Goal: Task Accomplishment & Management: Use online tool/utility

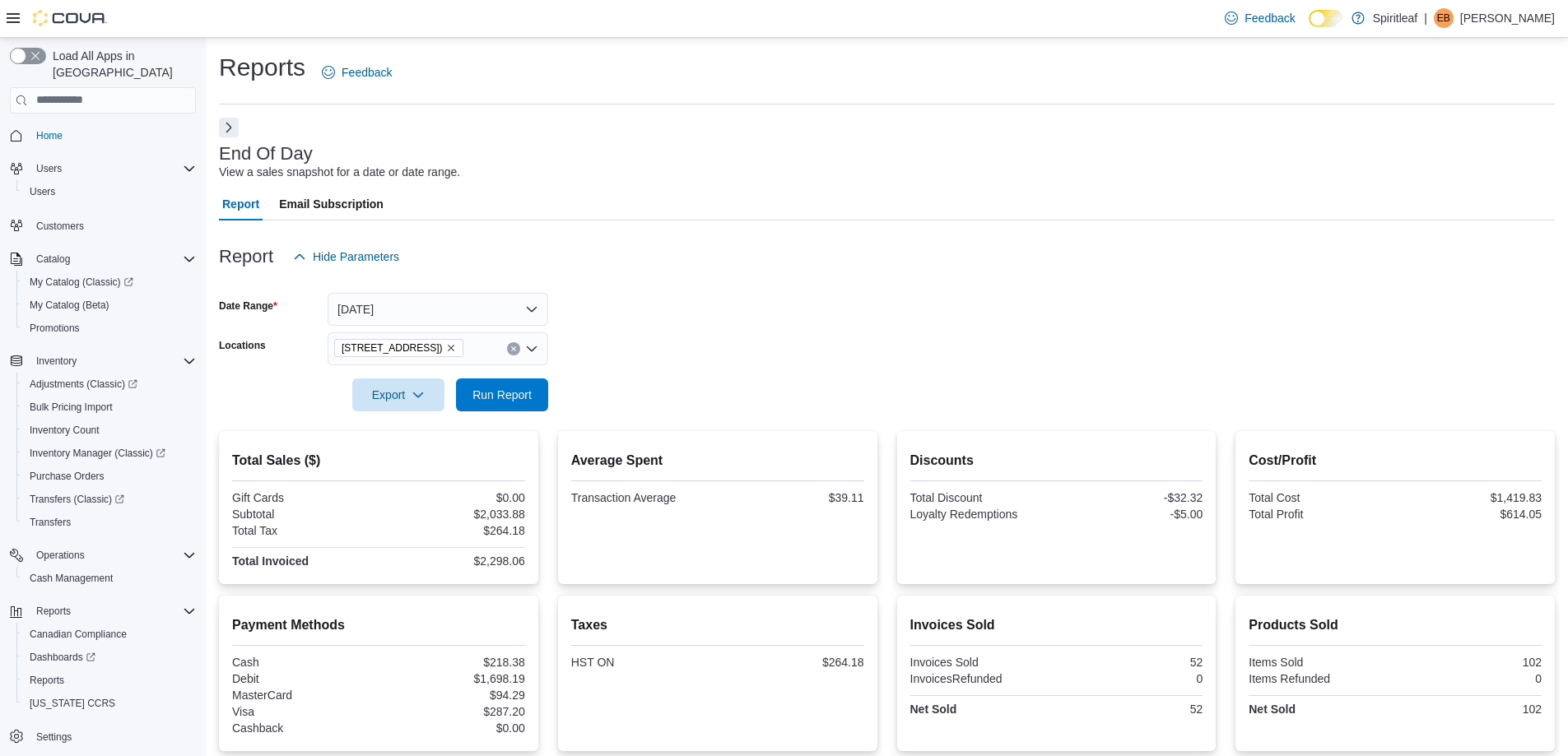
scroll to position [166, 0]
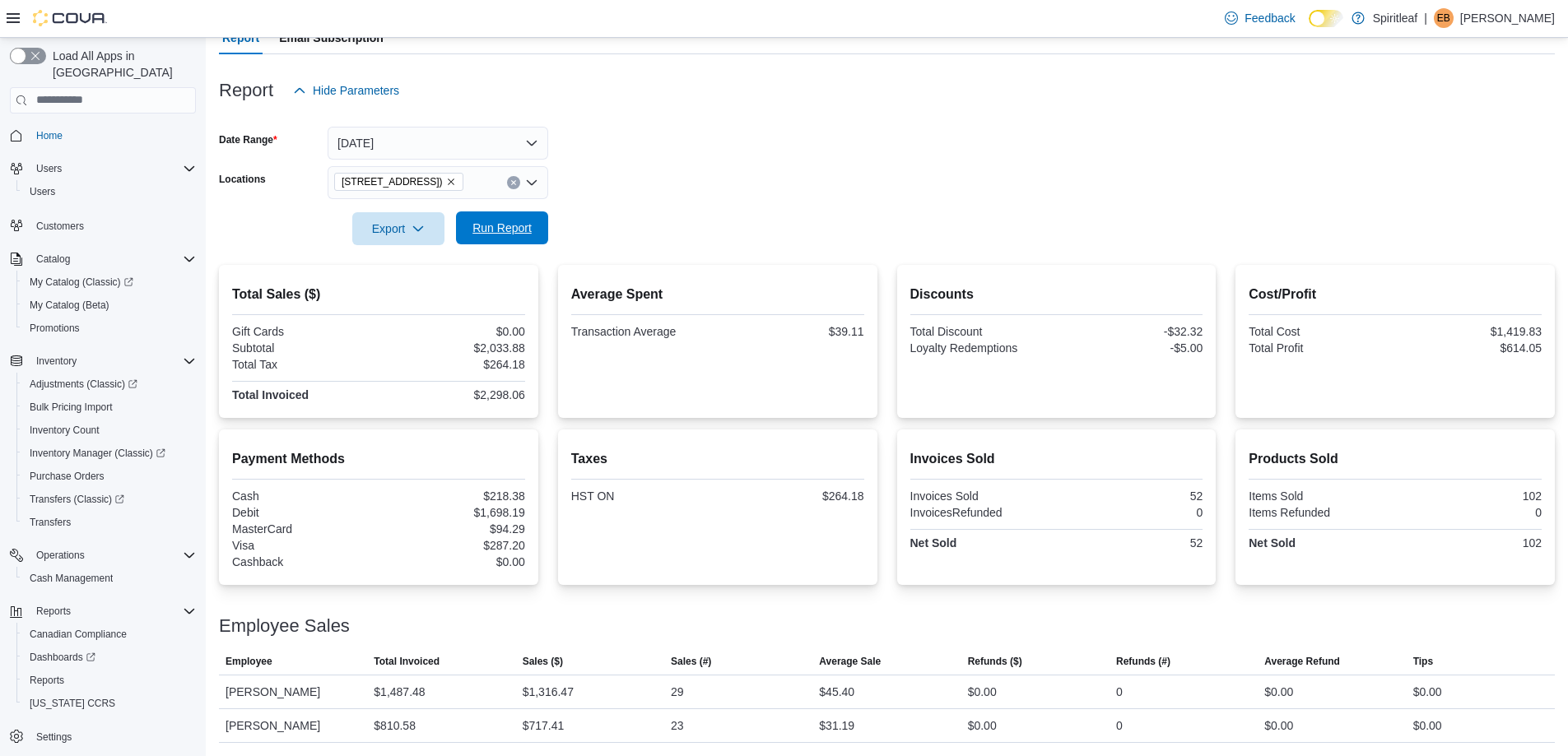
click at [476, 240] on span "Run Report" at bounding box center [502, 227] width 72 height 33
click at [513, 237] on span "Run Report" at bounding box center [502, 227] width 72 height 33
click at [72, 377] on span "Adjustments (Classic)" at bounding box center [83, 383] width 108 height 13
click at [43, 673] on span "Reports" at bounding box center [47, 679] width 34 height 13
click at [46, 673] on span "Reports" at bounding box center [47, 679] width 34 height 13
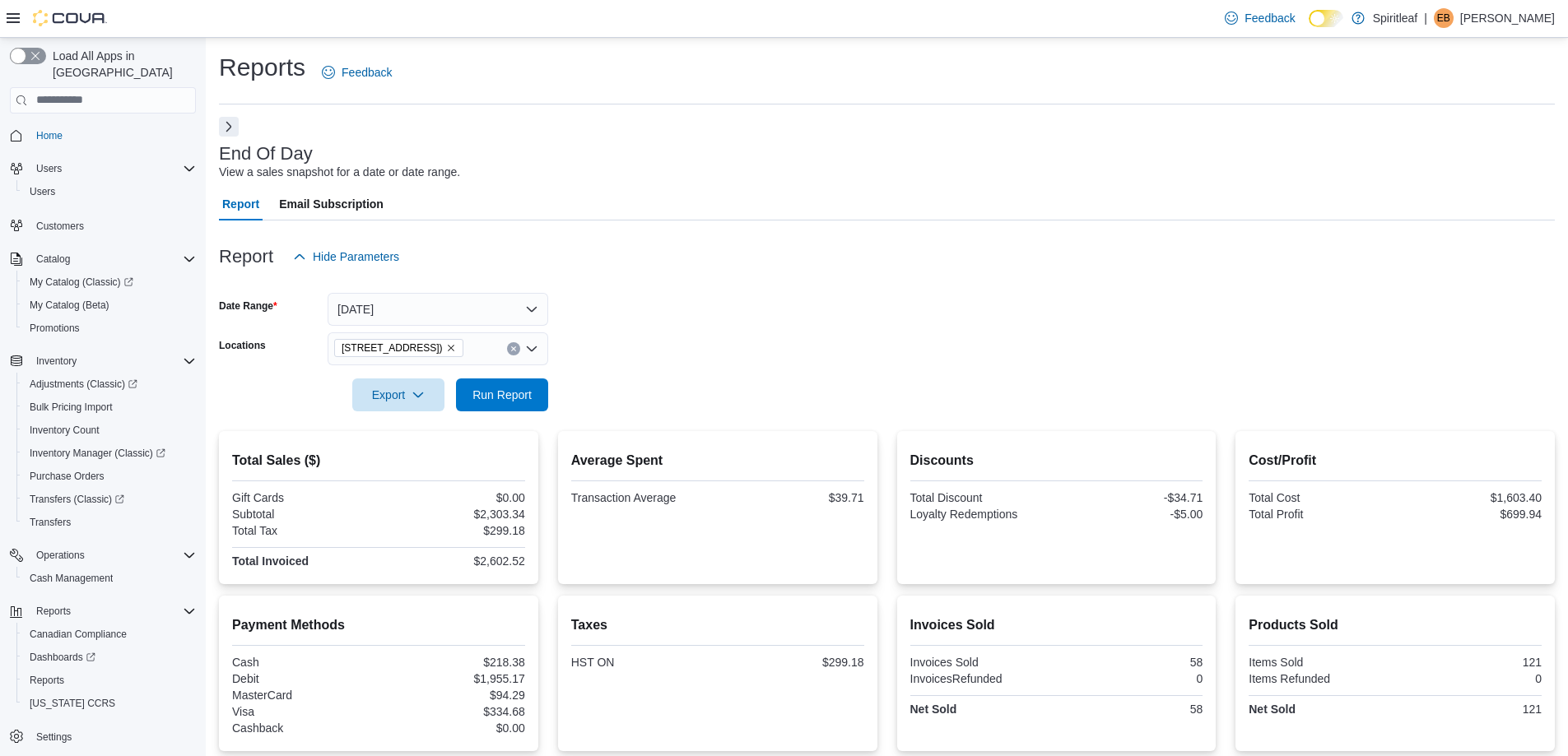
click at [226, 122] on button "Next" at bounding box center [228, 127] width 20 height 20
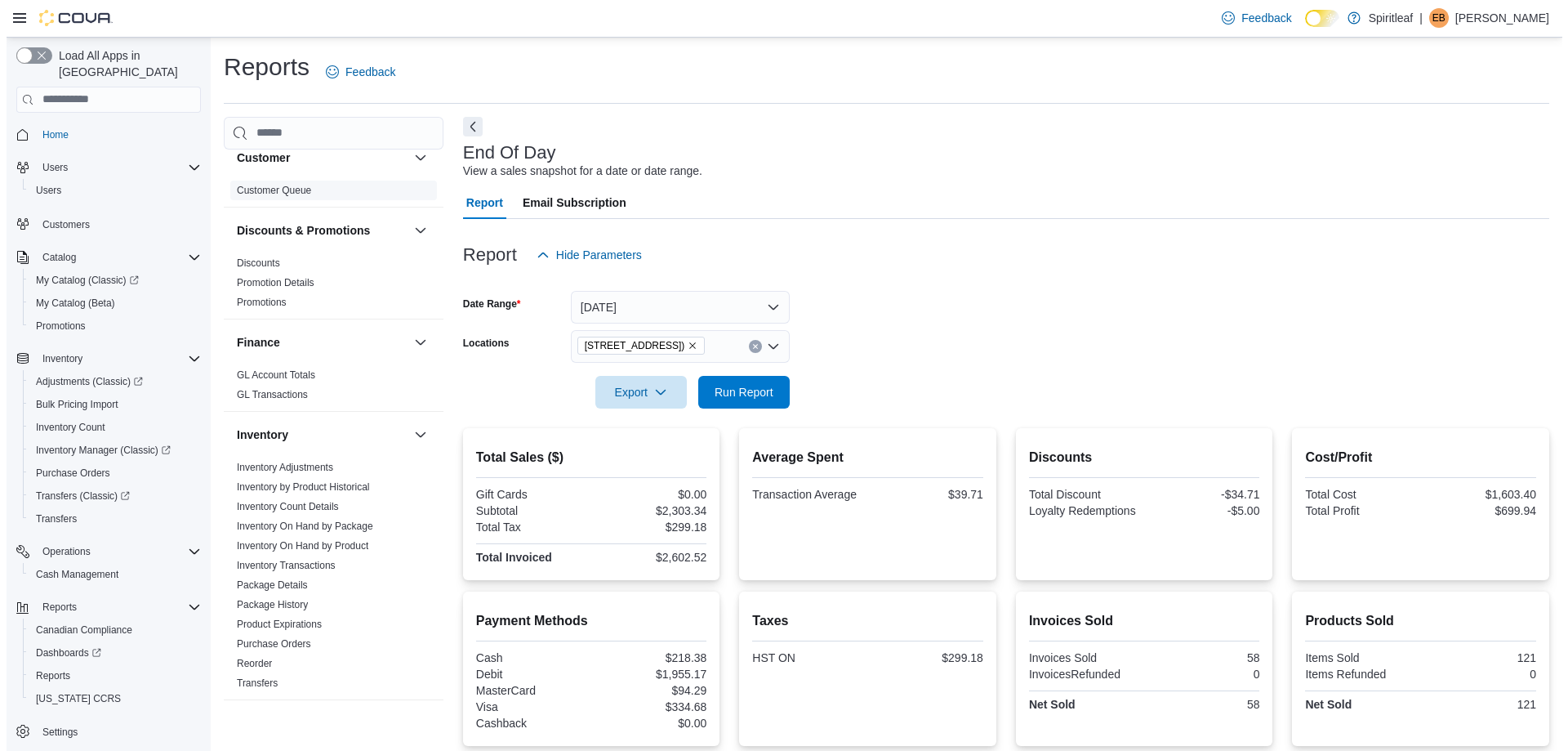
scroll to position [245, 0]
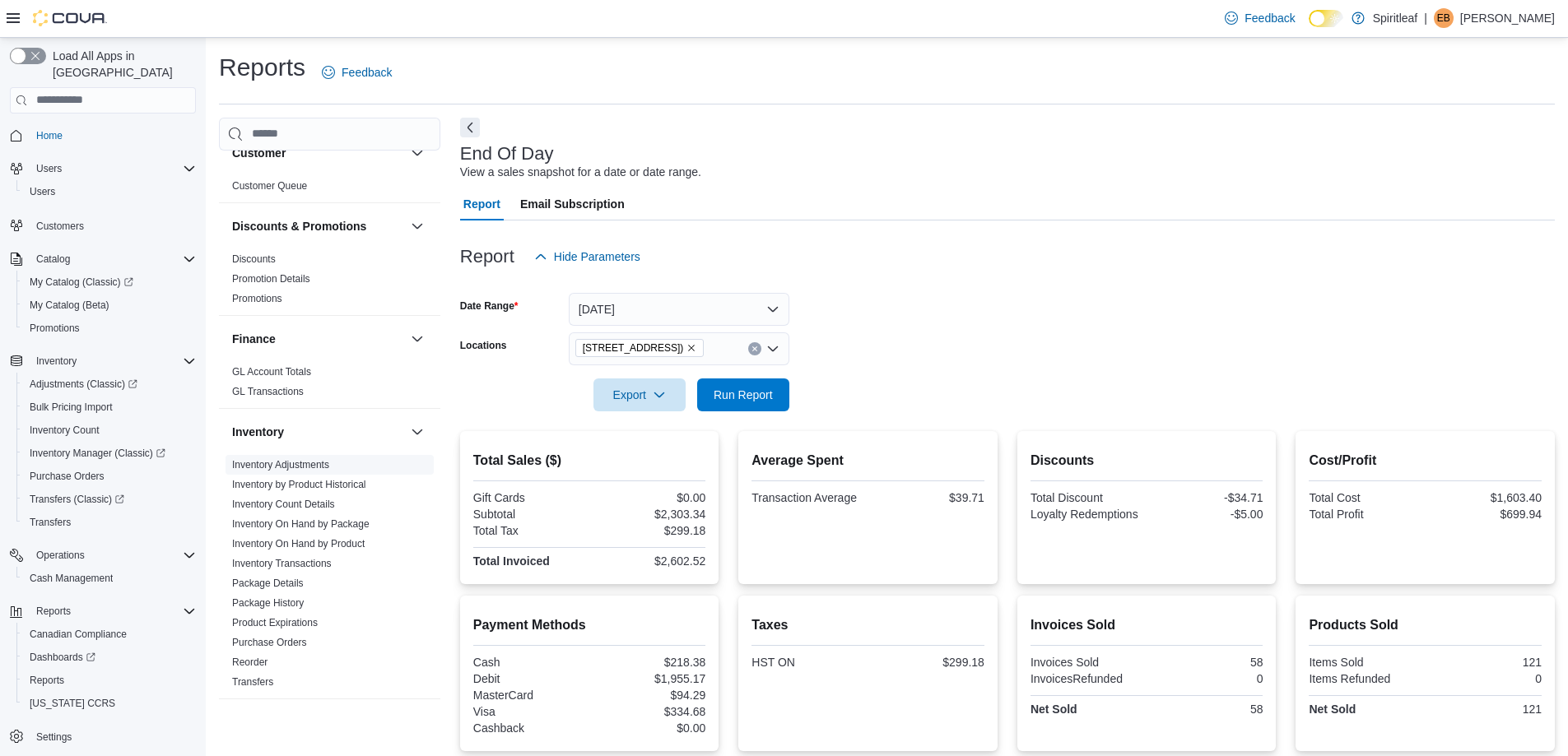
click at [291, 459] on link "Inventory Adjustments" at bounding box center [280, 464] width 97 height 11
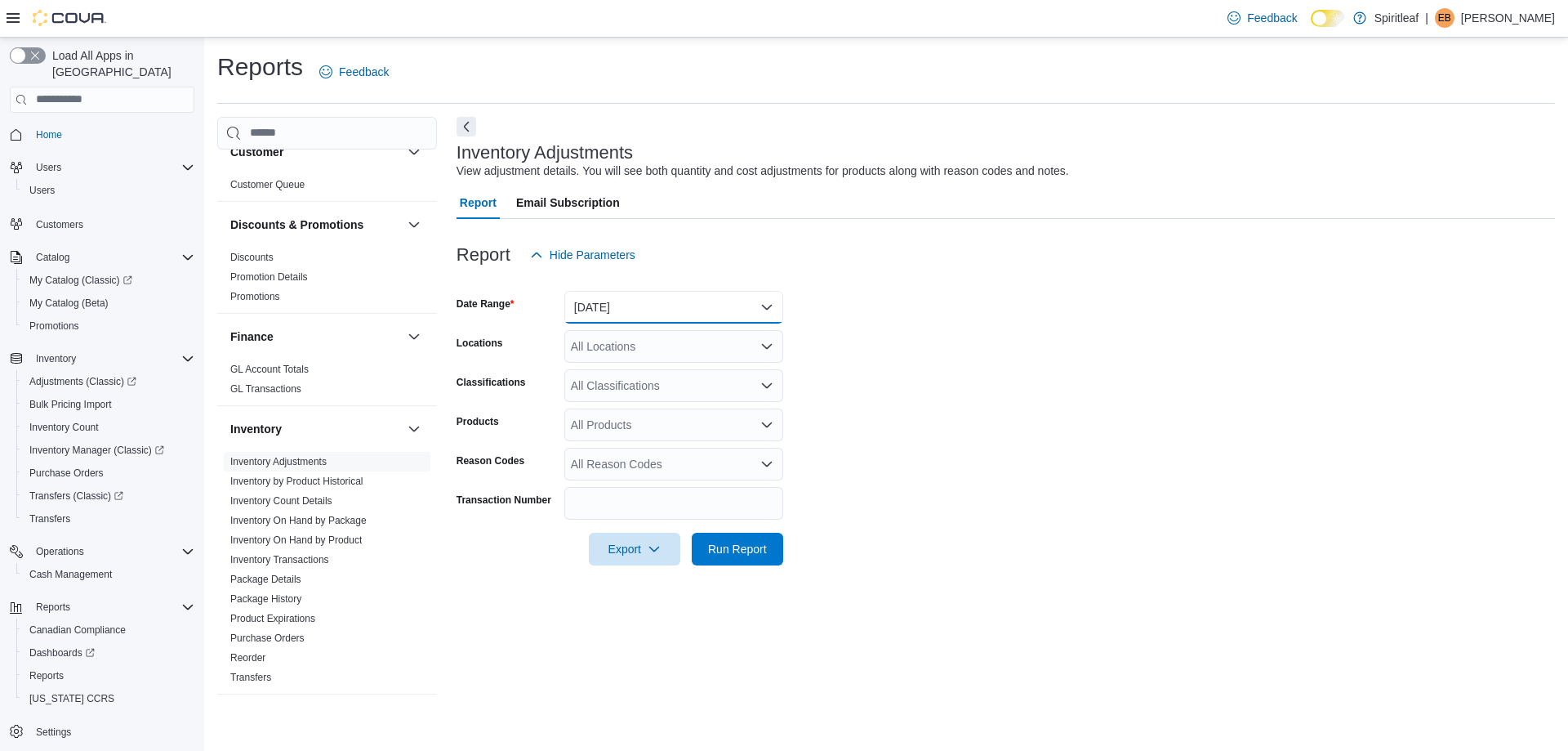
click at [632, 306] on button "[DATE]" at bounding box center [674, 307] width 219 height 33
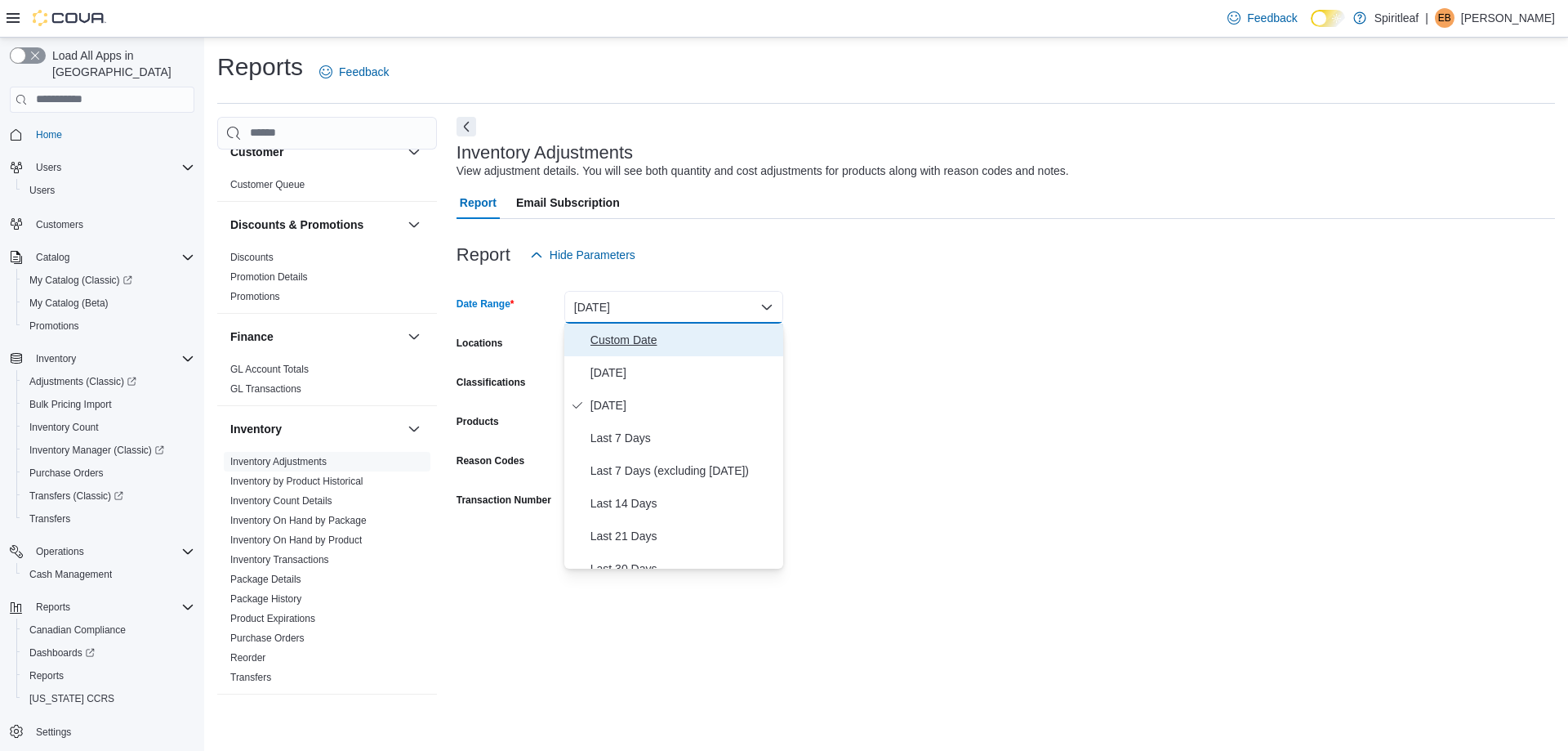
click at [626, 337] on span "Custom Date" at bounding box center [684, 340] width 186 height 20
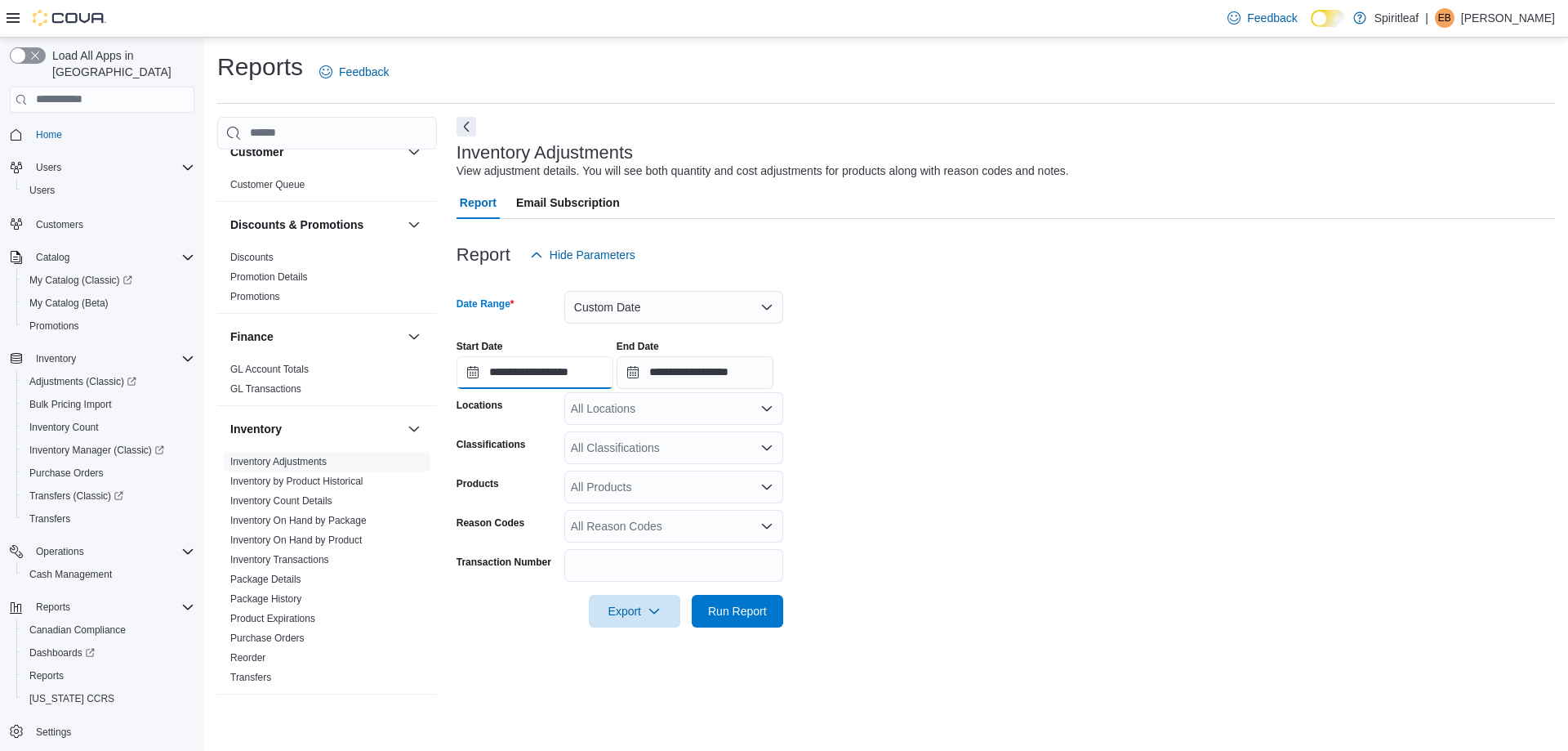
click at [474, 374] on input "**********" at bounding box center [534, 372] width 156 height 33
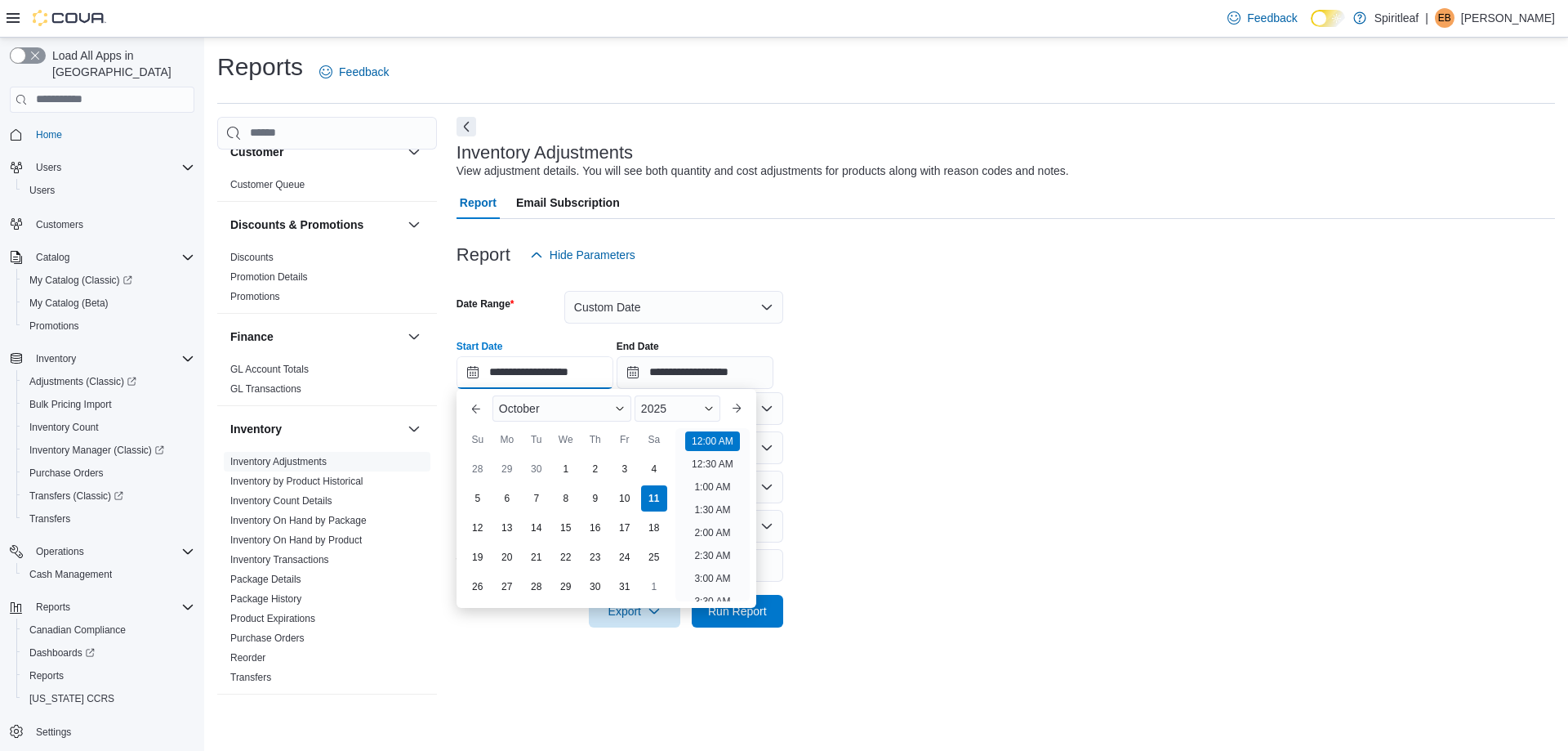
scroll to position [50, 0]
click at [474, 405] on button "Previous Month" at bounding box center [476, 408] width 27 height 27
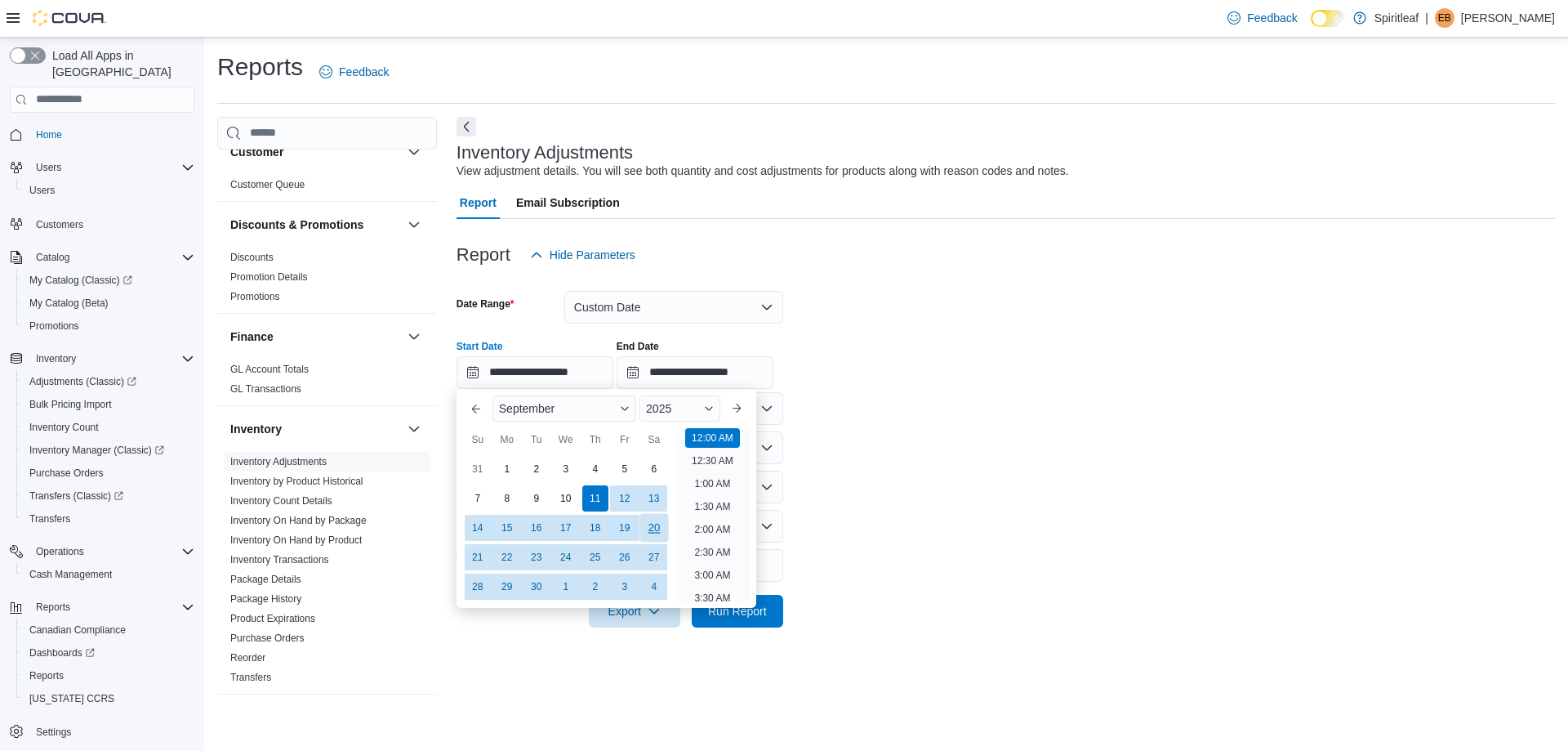
click at [657, 525] on div "20" at bounding box center [653, 527] width 28 height 28
click at [885, 387] on div "**********" at bounding box center [1005, 358] width 1099 height 62
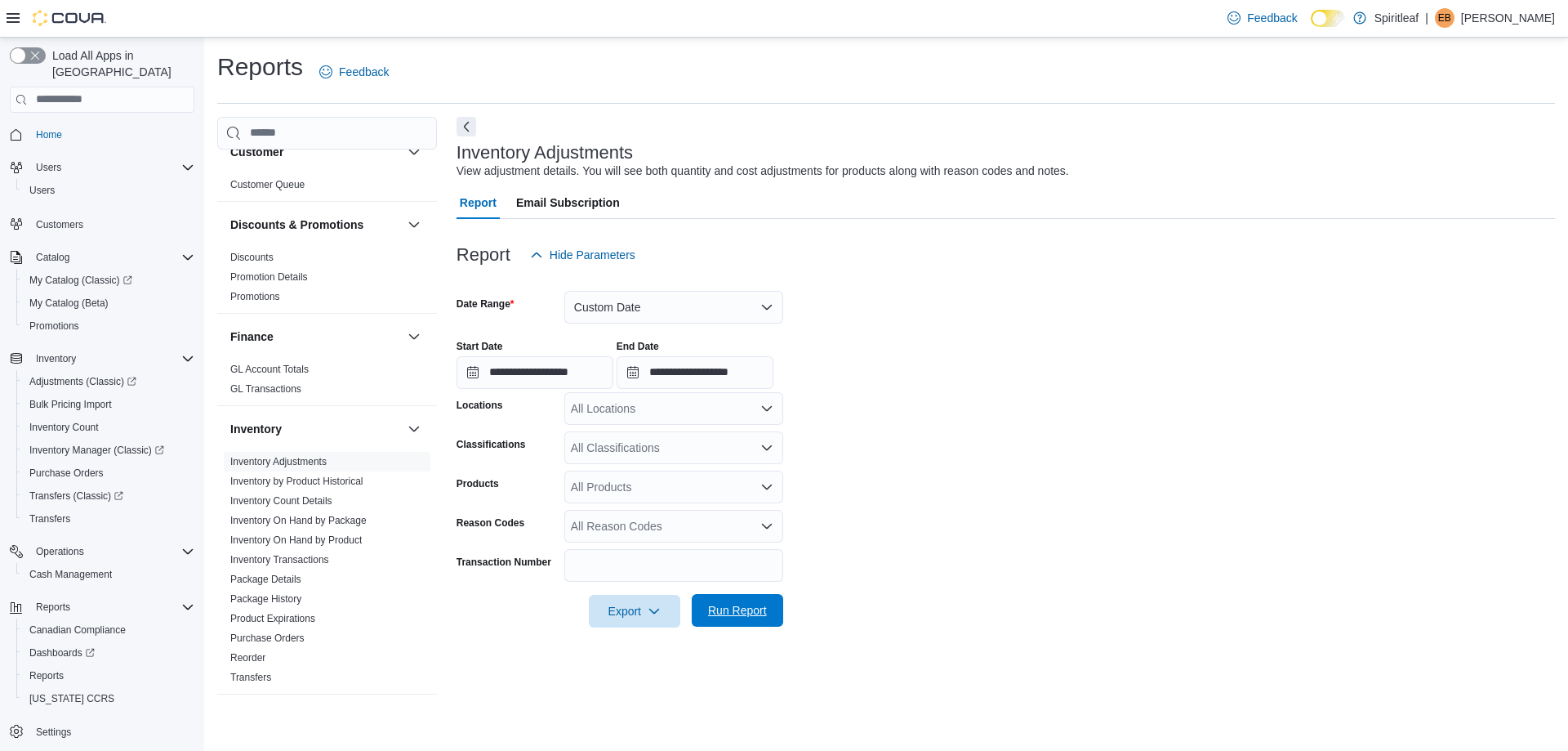
click at [739, 606] on span "Run Report" at bounding box center [737, 610] width 59 height 16
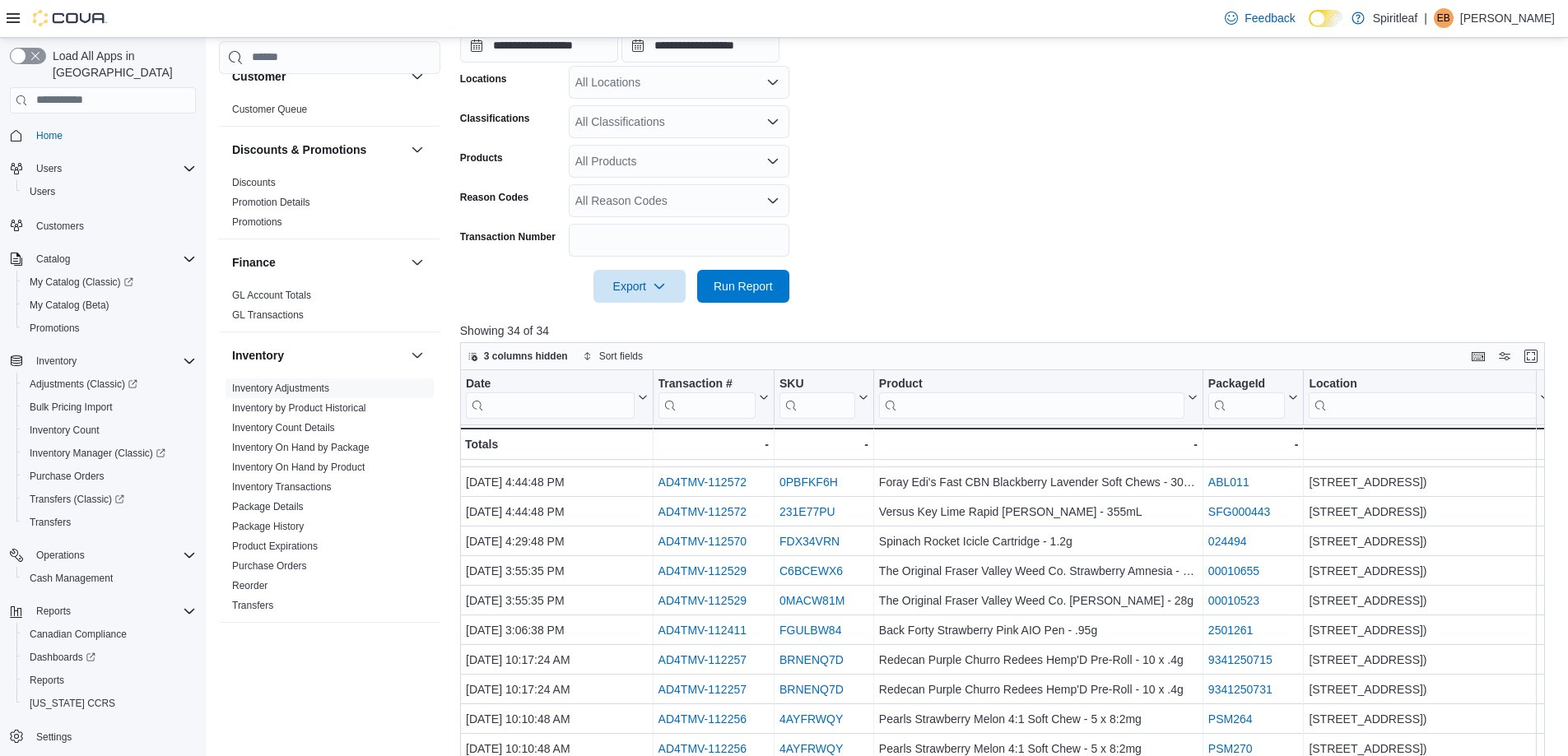
scroll to position [83, 0]
click at [643, 284] on span "Export" at bounding box center [639, 285] width 72 height 33
click at [634, 316] on span "Export to Excel" at bounding box center [642, 319] width 74 height 13
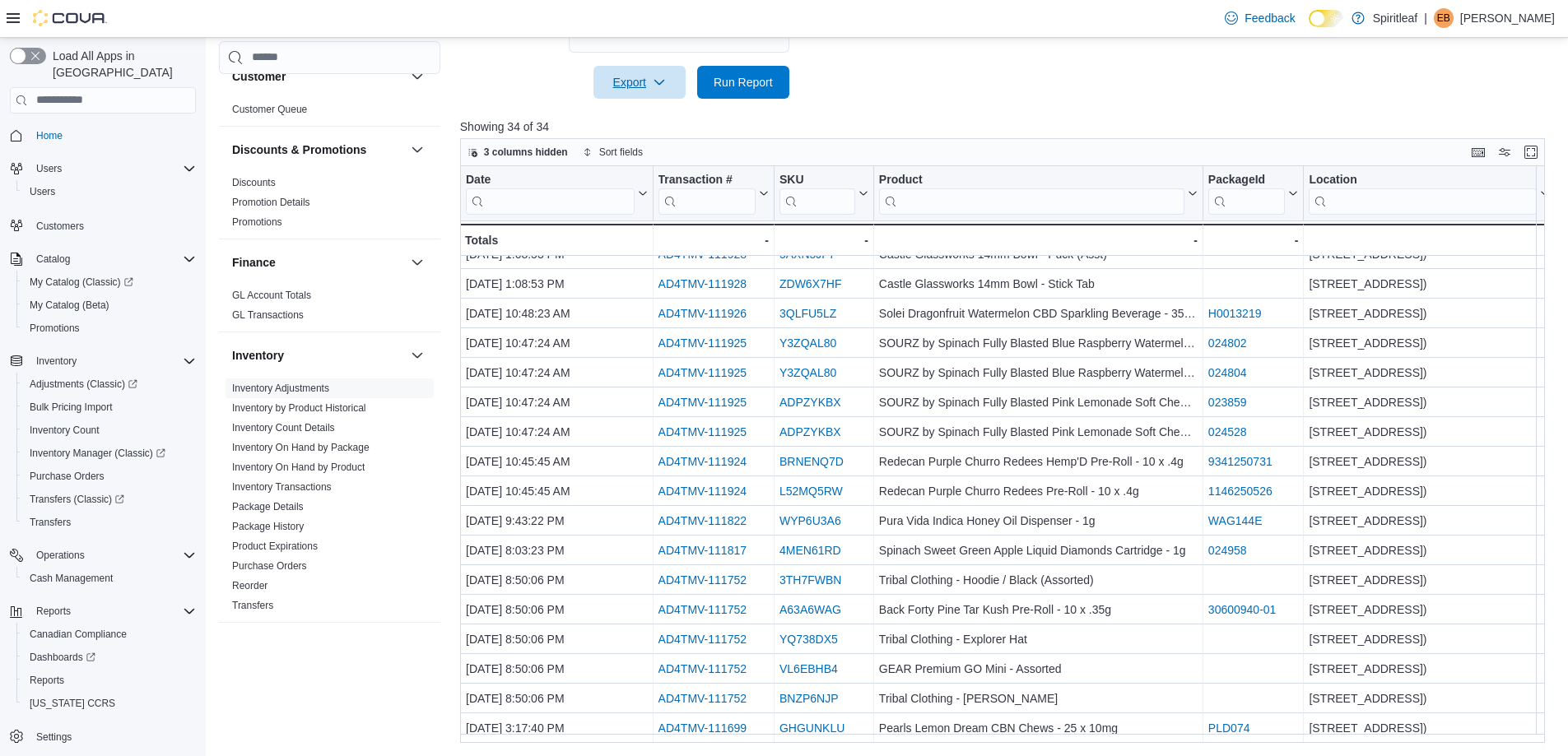
scroll to position [121, 0]
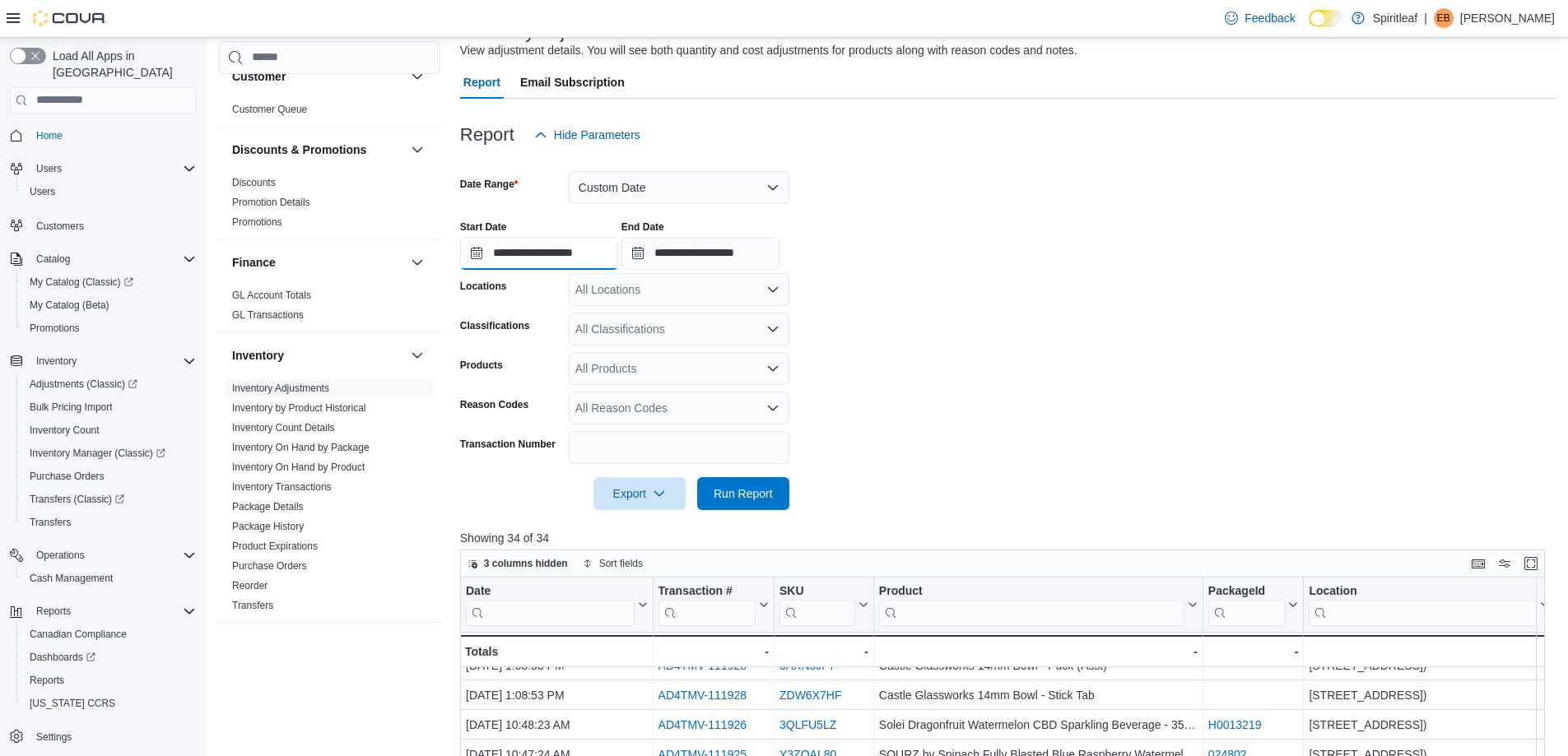
click at [474, 251] on input "**********" at bounding box center [538, 253] width 158 height 33
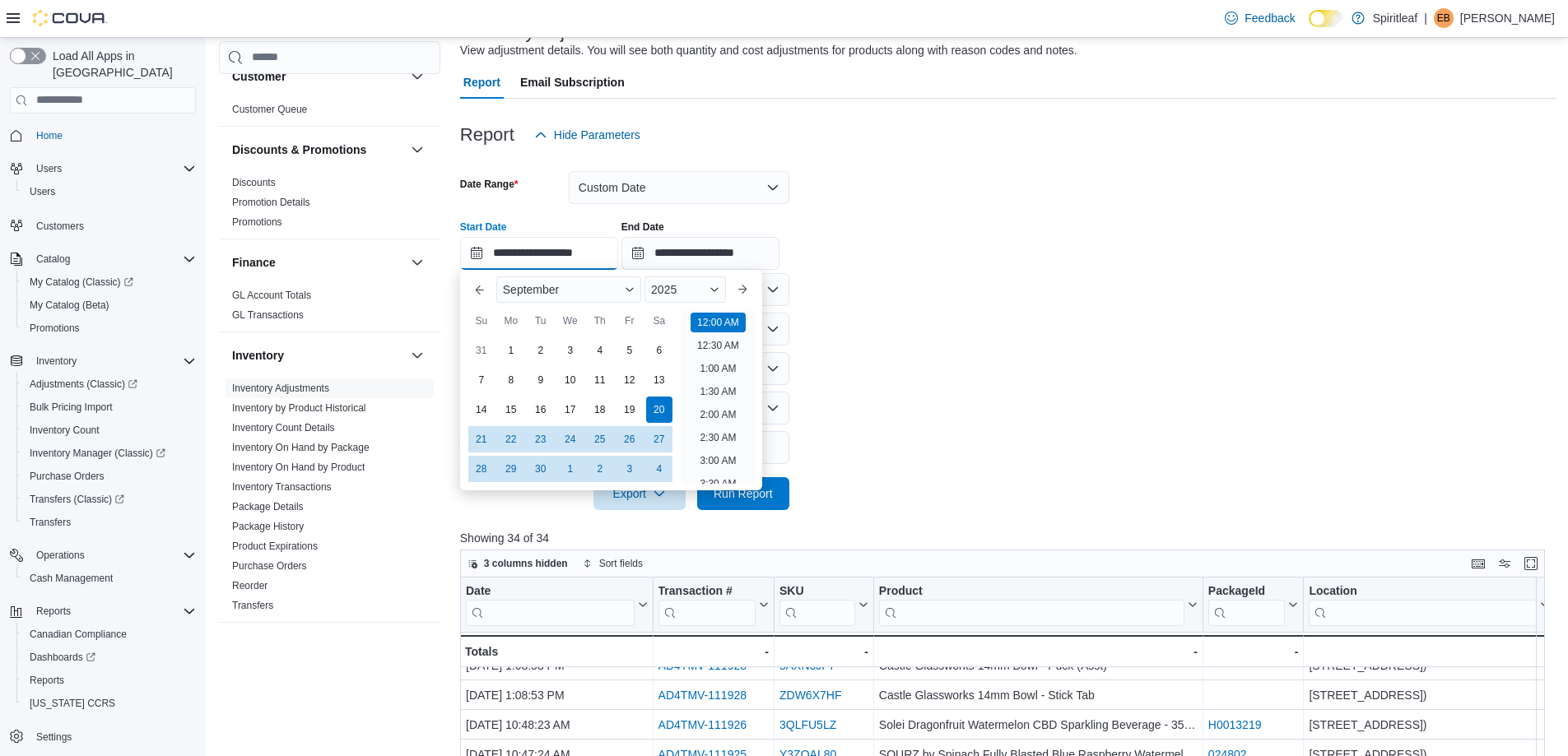
scroll to position [51, 0]
click at [512, 346] on div "1" at bounding box center [510, 350] width 28 height 28
type input "**********"
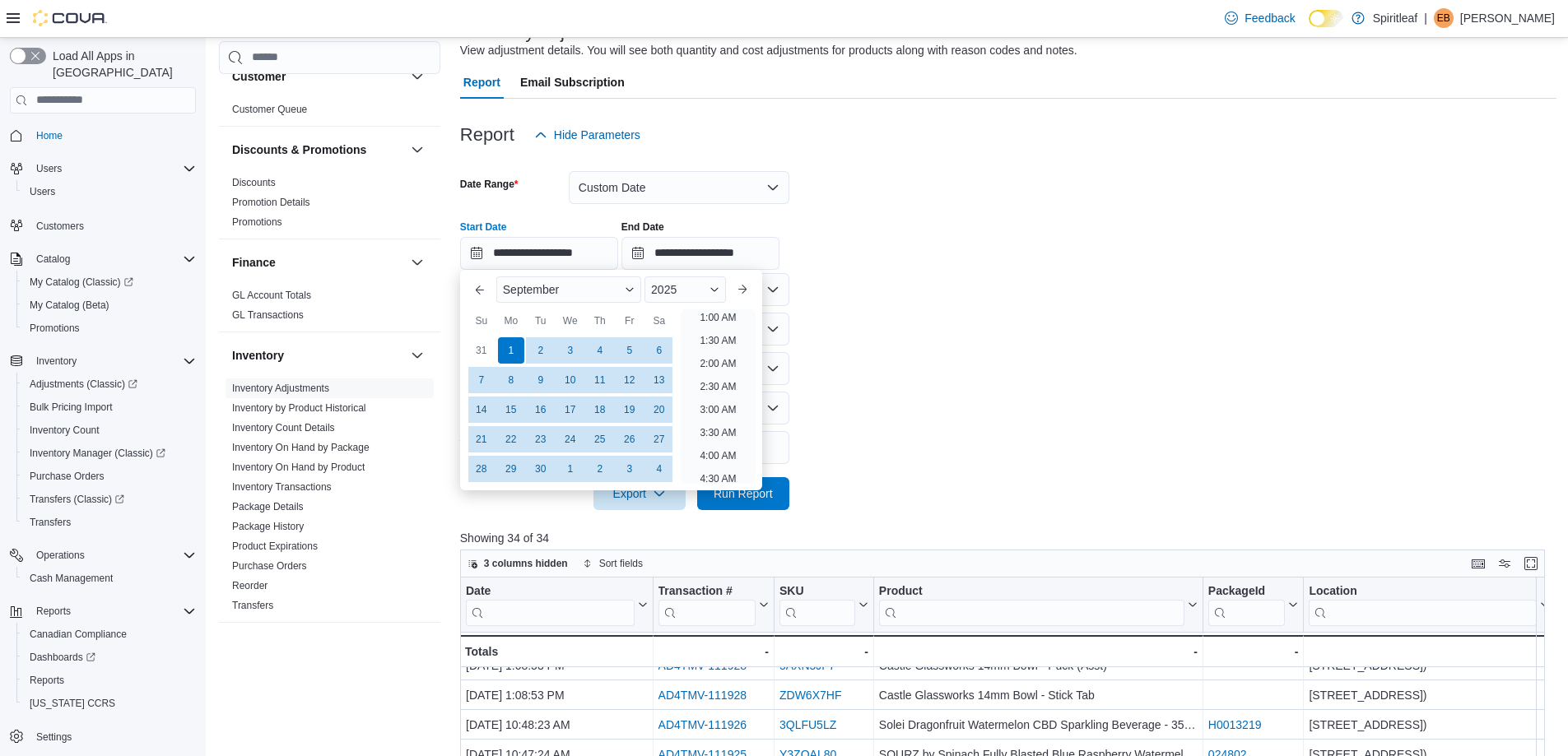
scroll to position [3, 0]
click at [984, 284] on form "**********" at bounding box center [1008, 331] width 1096 height 358
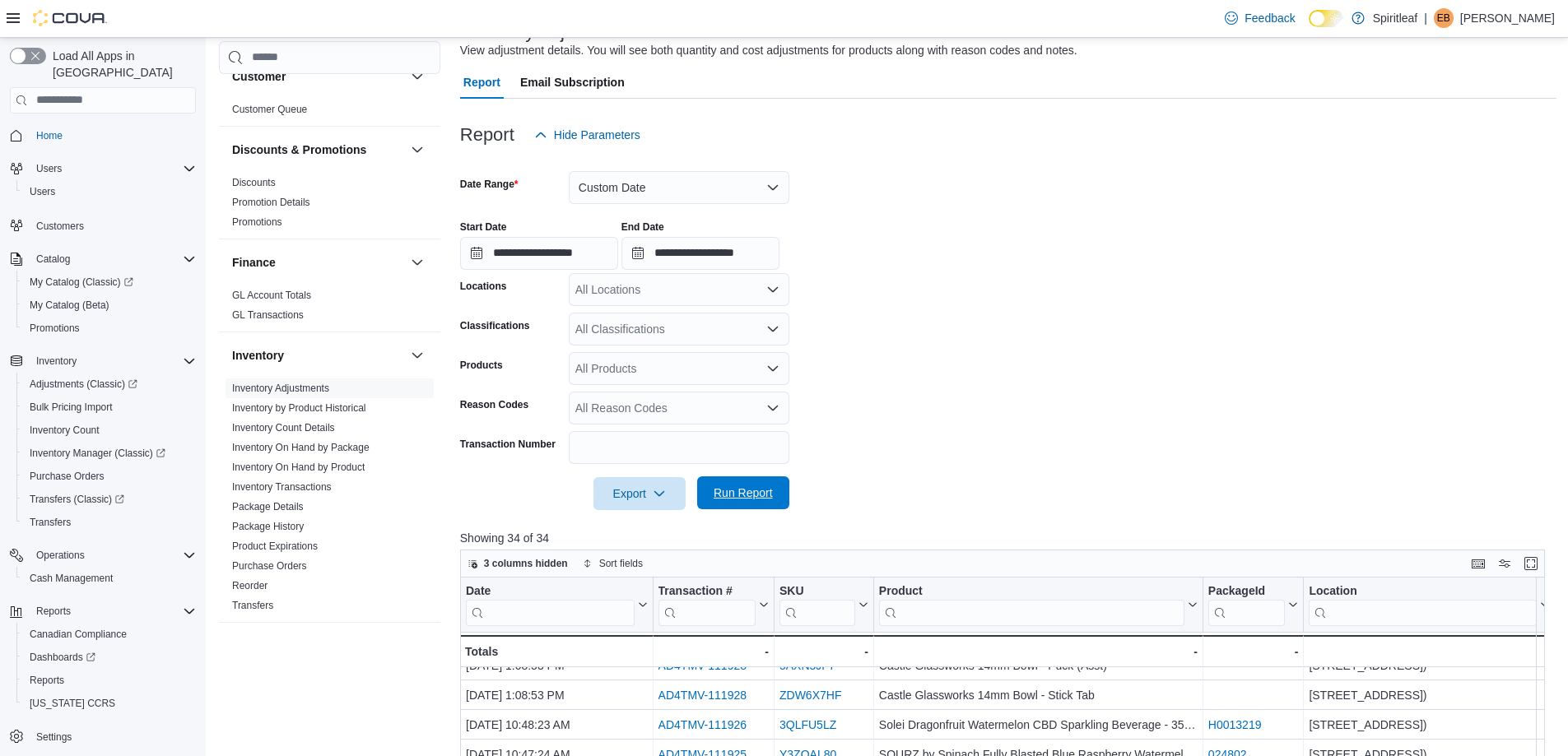
click at [744, 484] on span "Run Report" at bounding box center [743, 493] width 72 height 33
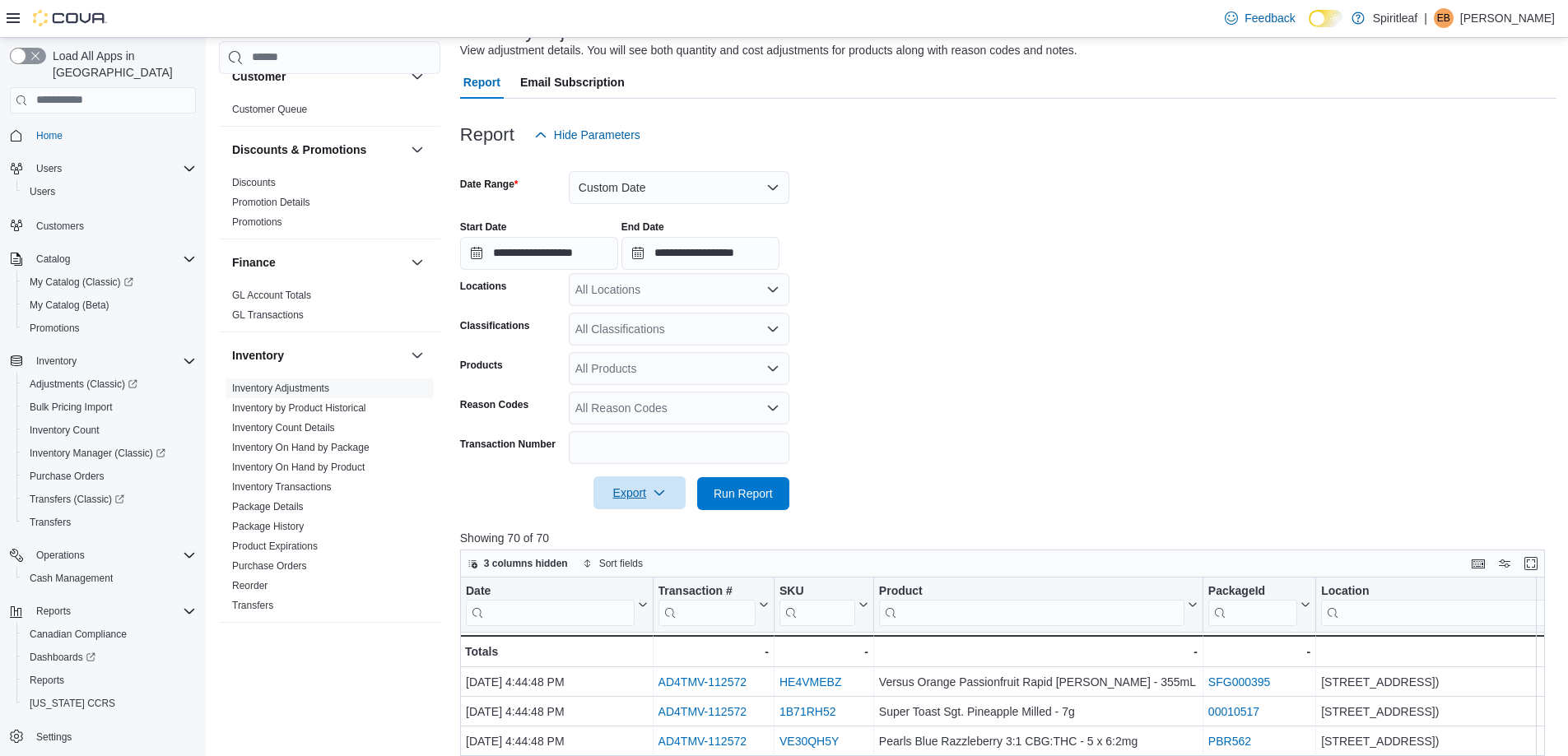
click at [616, 499] on span "Export" at bounding box center [639, 493] width 72 height 33
click at [623, 528] on span "Export to Excel" at bounding box center [642, 526] width 74 height 13
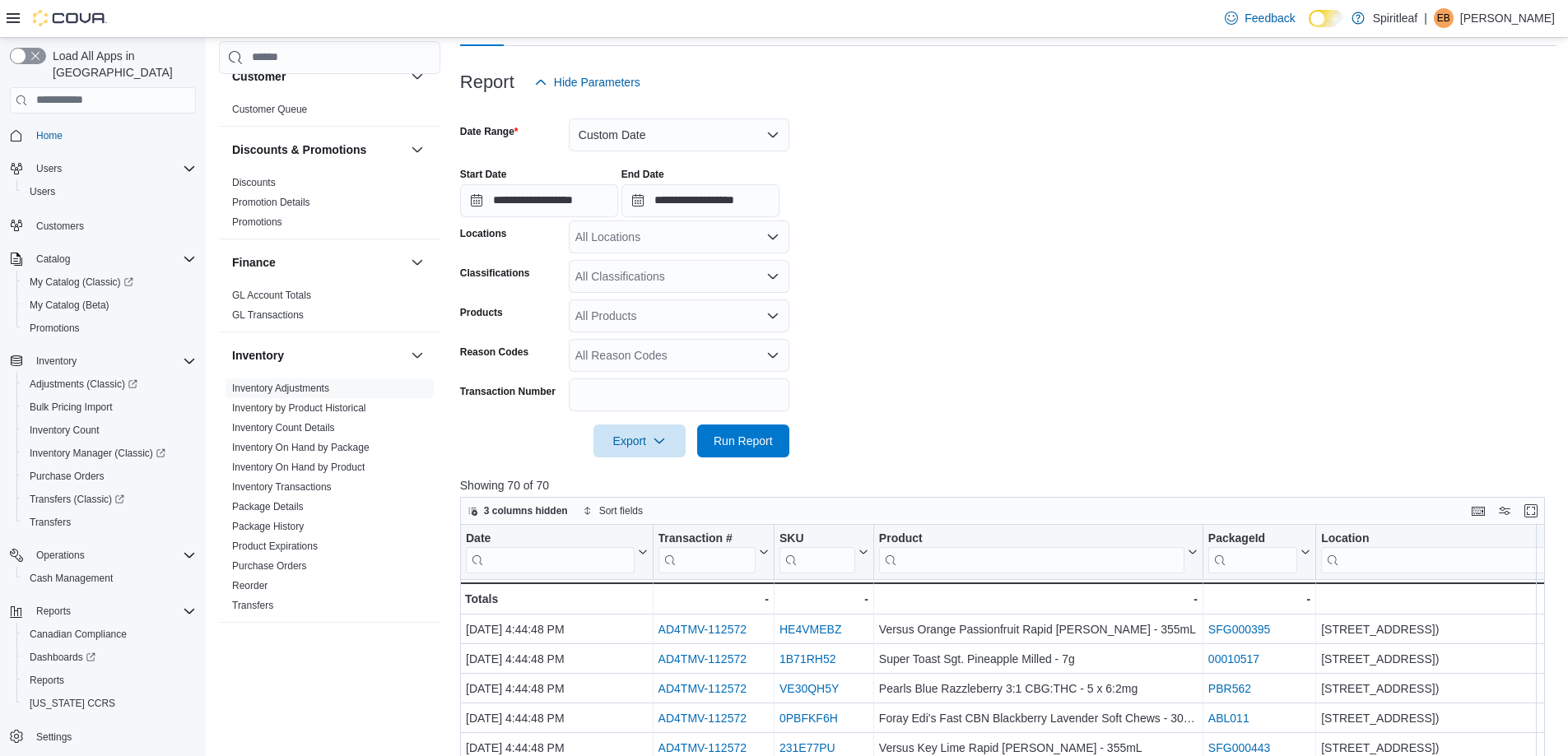
scroll to position [204, 0]
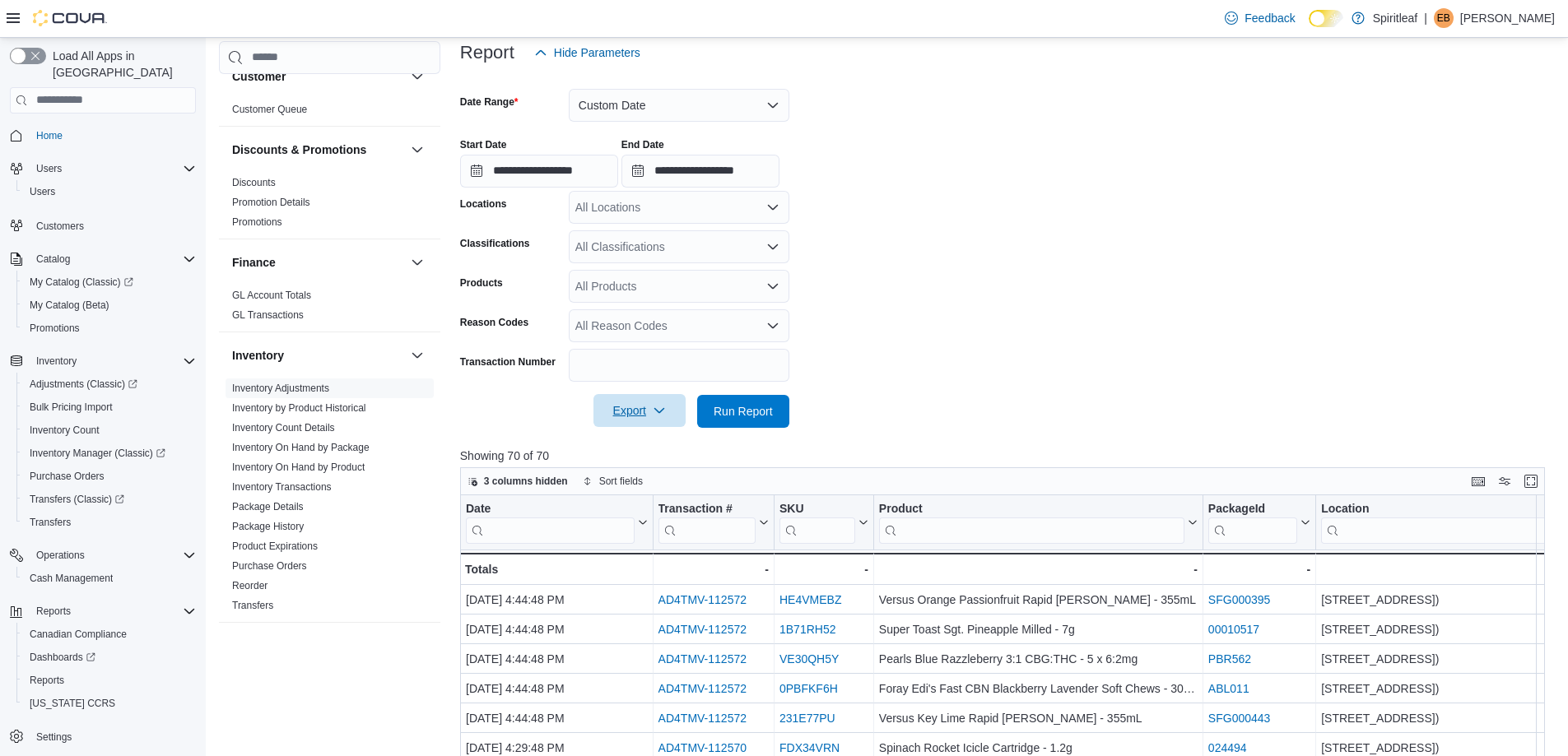
click at [612, 404] on span "Export" at bounding box center [639, 411] width 72 height 33
click at [628, 441] on span "Export to Excel" at bounding box center [642, 443] width 74 height 13
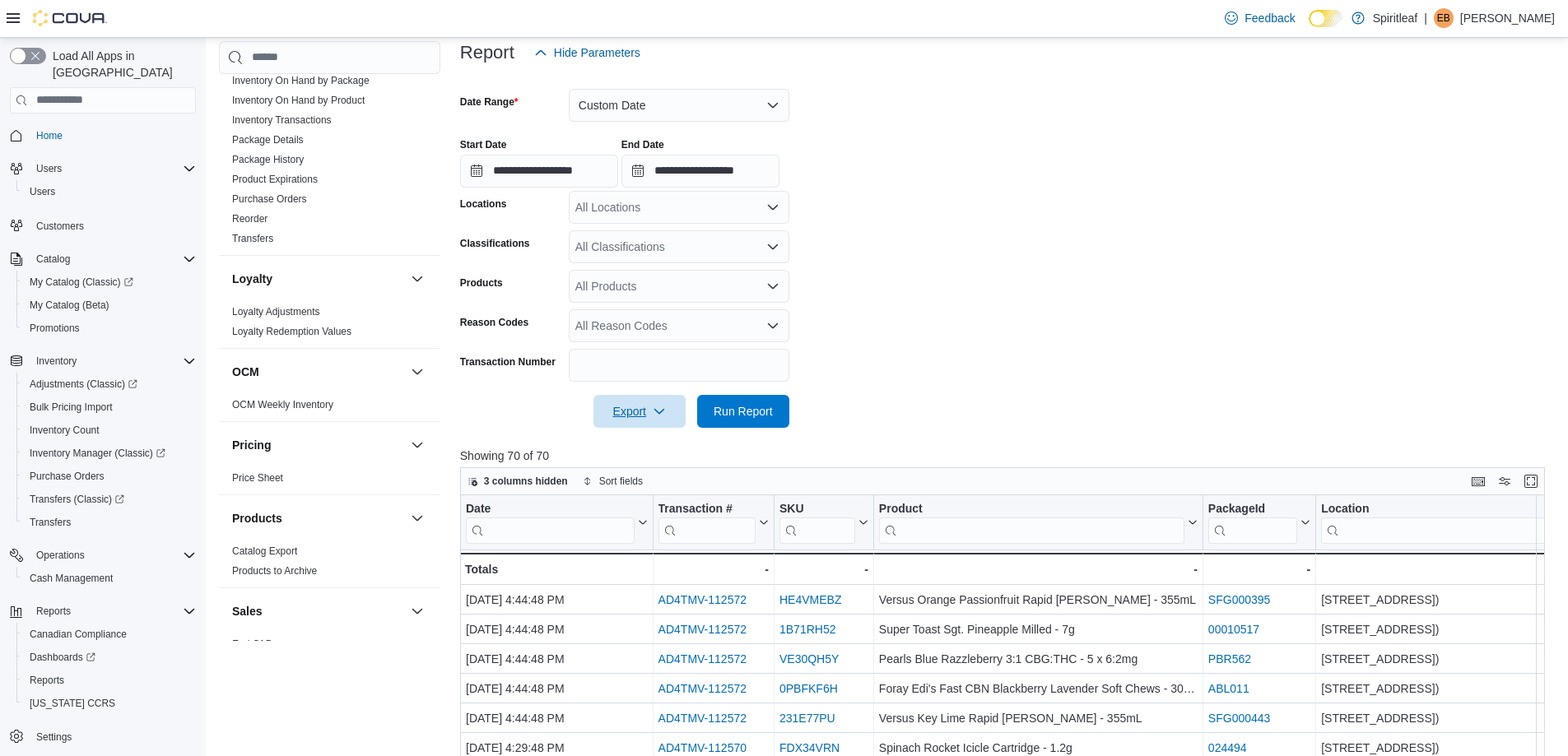
scroll to position [987, 0]
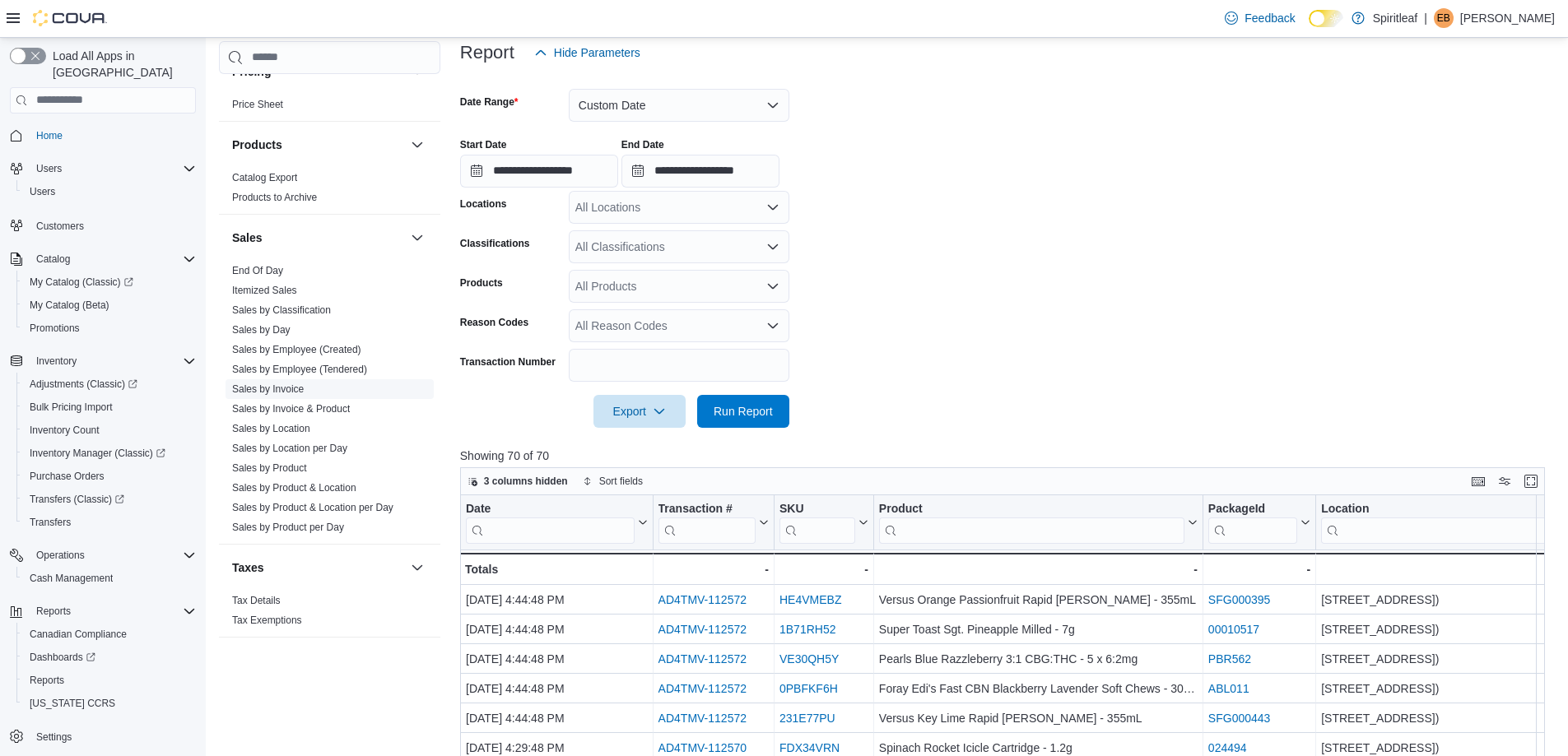
click at [285, 382] on span "Sales by Invoice" at bounding box center [267, 388] width 72 height 13
click at [284, 383] on link "Sales by Invoice" at bounding box center [267, 388] width 72 height 11
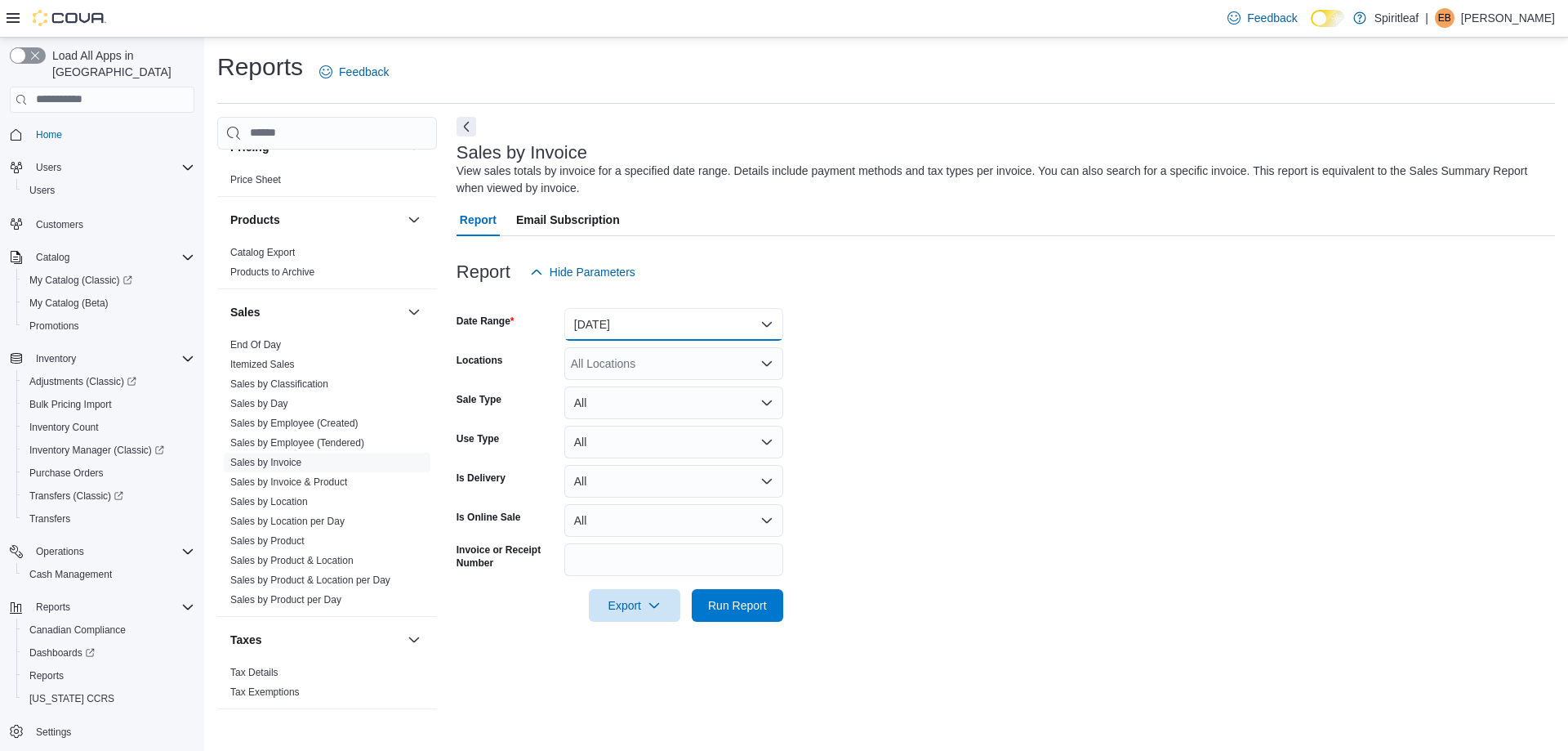
click at [634, 325] on button "[DATE]" at bounding box center [674, 324] width 219 height 33
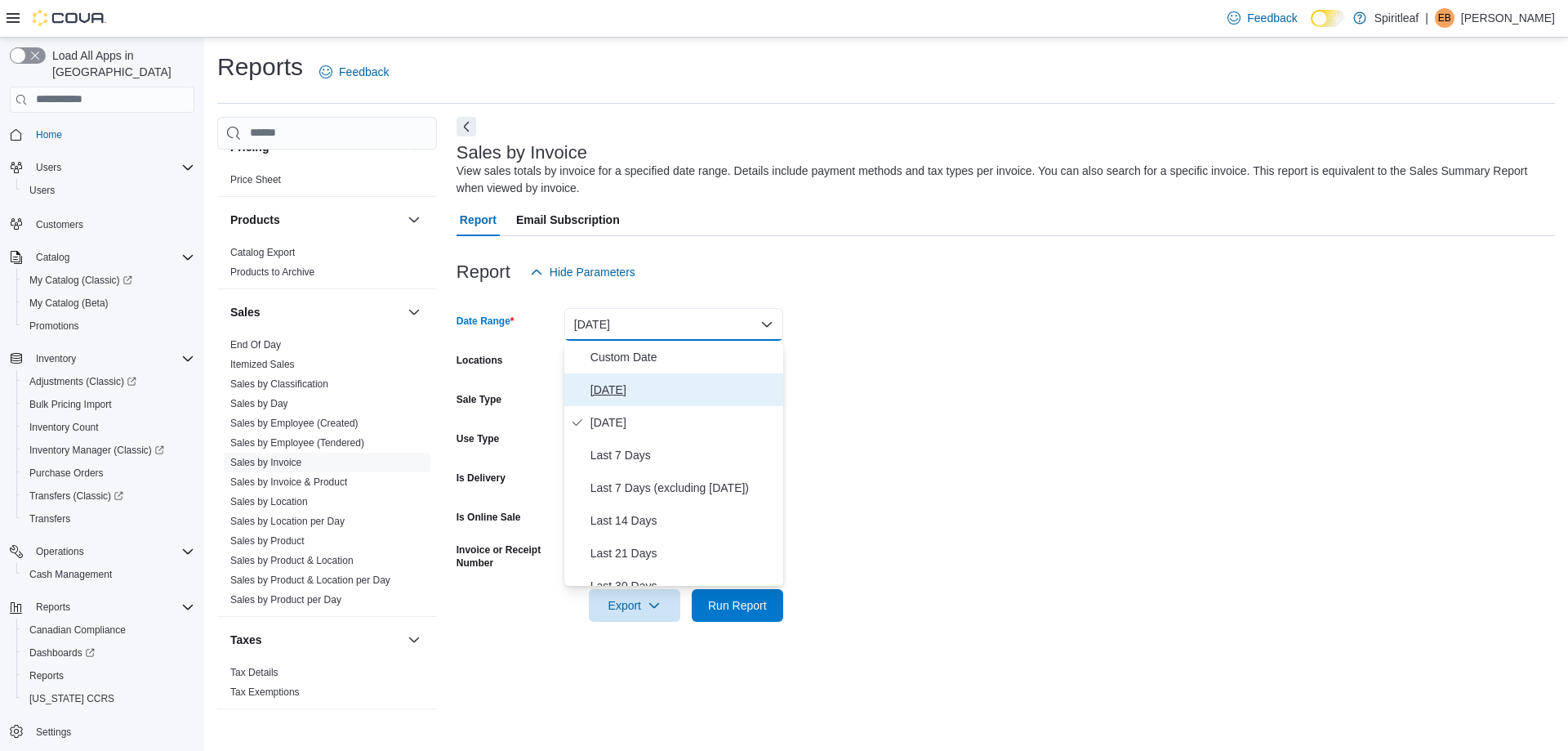
click at [610, 392] on span "[DATE]" at bounding box center [684, 389] width 186 height 20
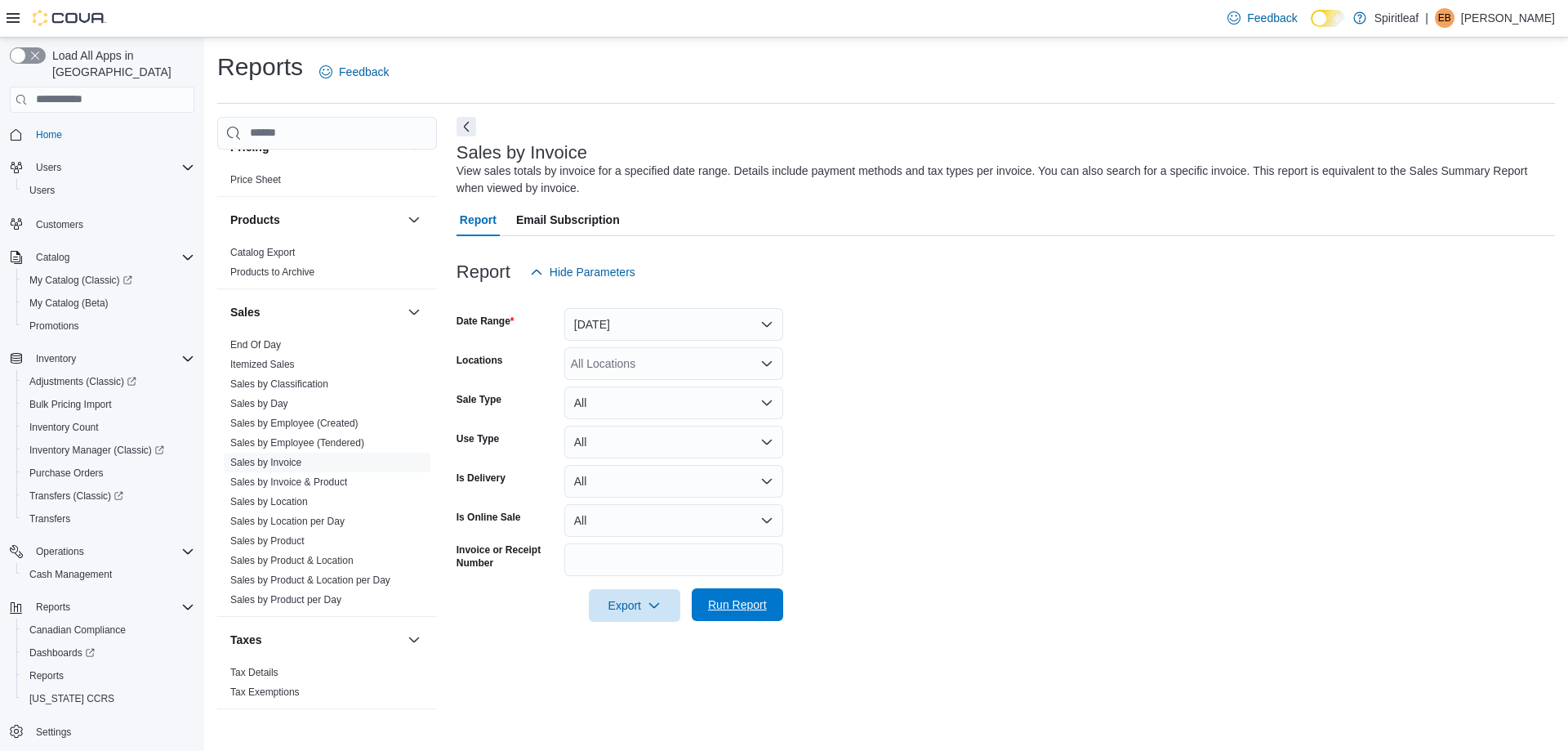
click at [737, 610] on span "Run Report" at bounding box center [737, 604] width 59 height 16
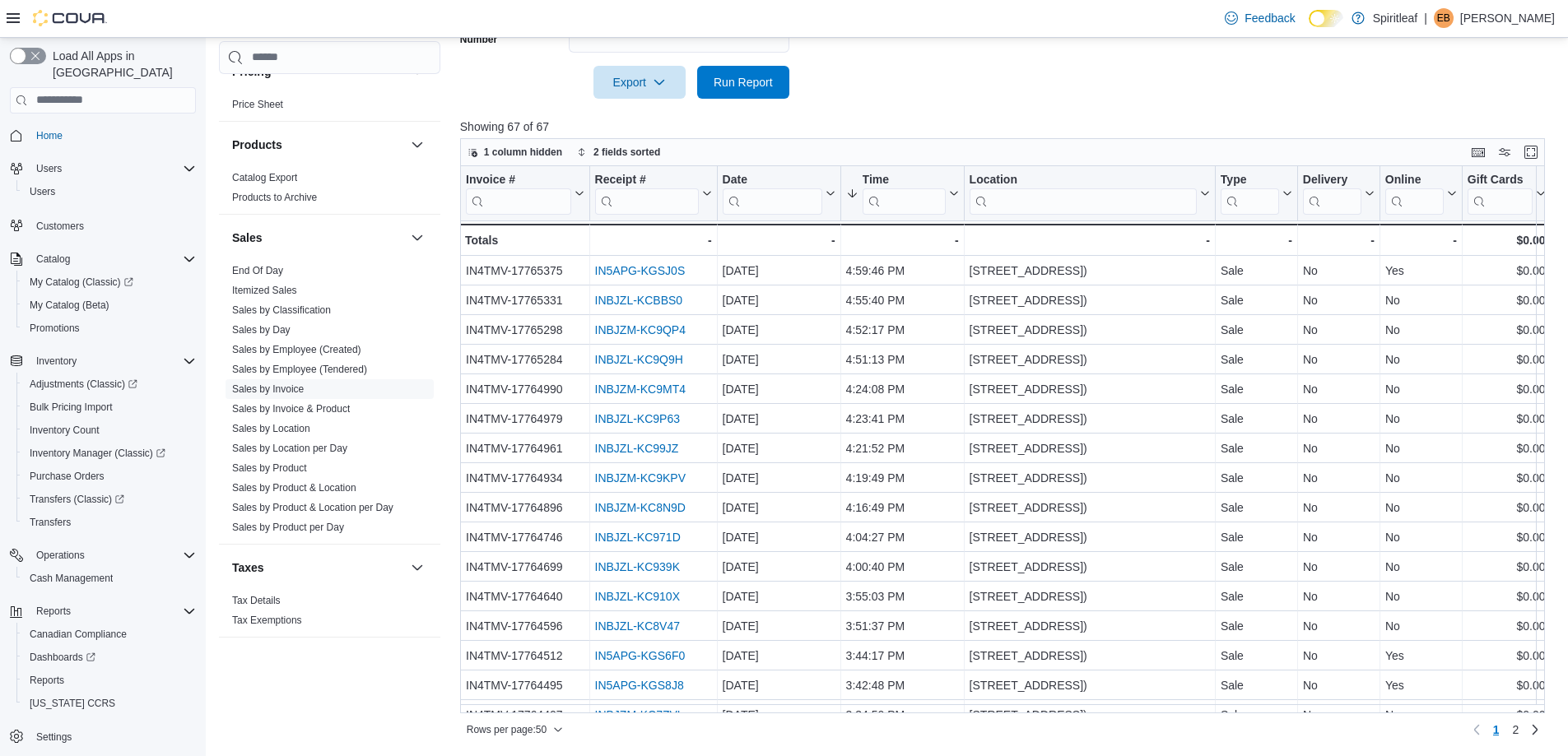
click at [905, 105] on div at bounding box center [1008, 108] width 1096 height 20
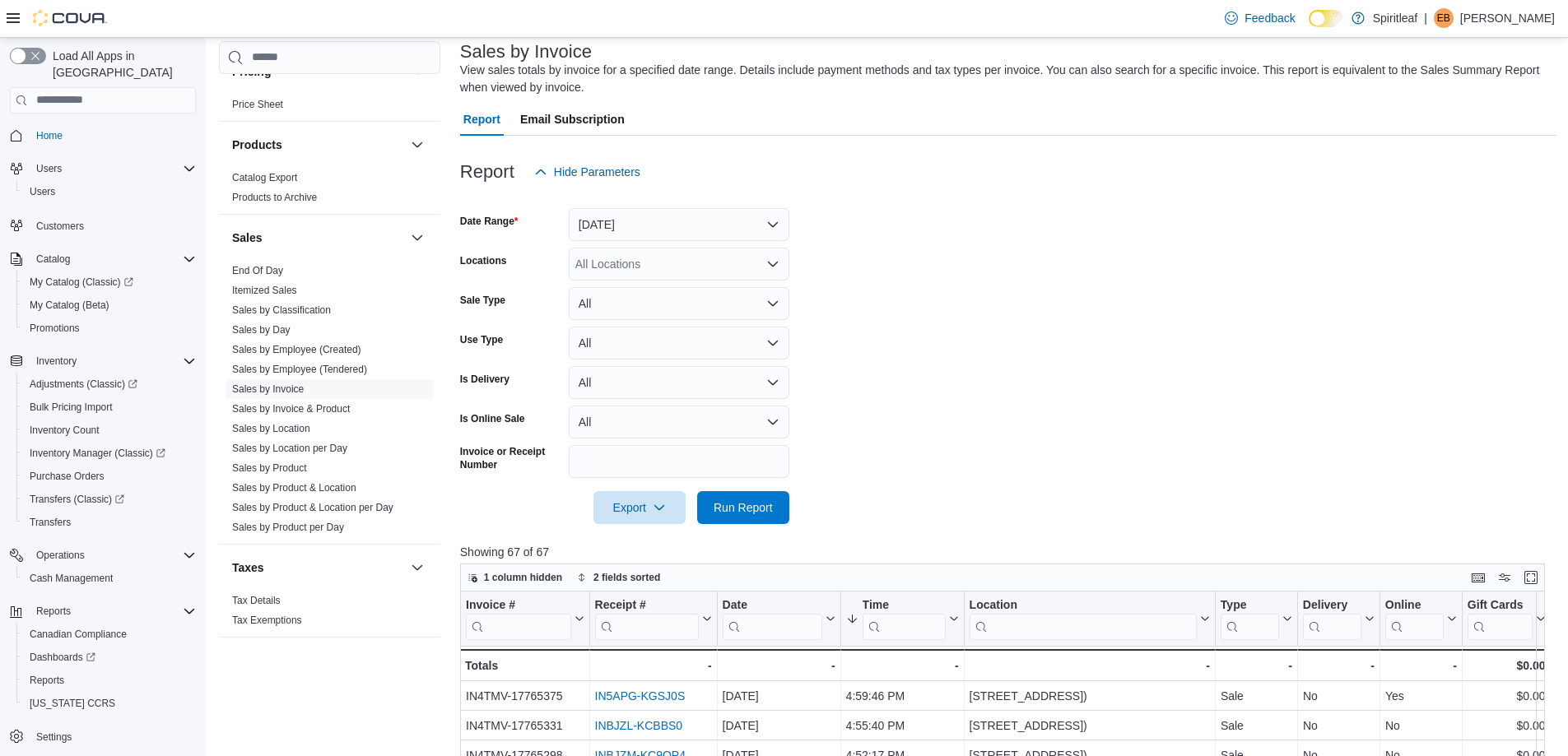
scroll to position [329, 0]
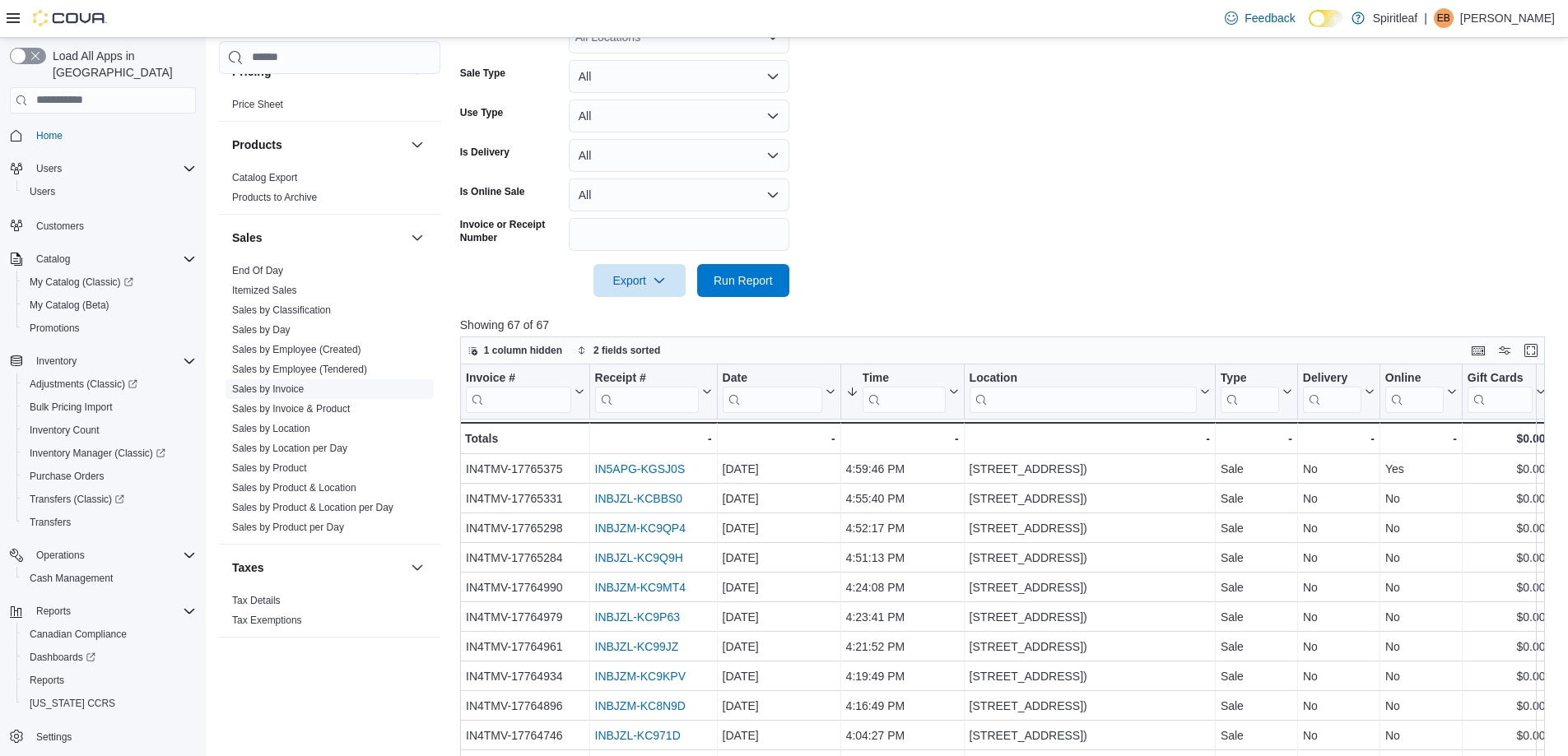
click at [285, 383] on link "Sales by Invoice" at bounding box center [267, 388] width 72 height 11
